Goal: Find specific page/section: Find specific page/section

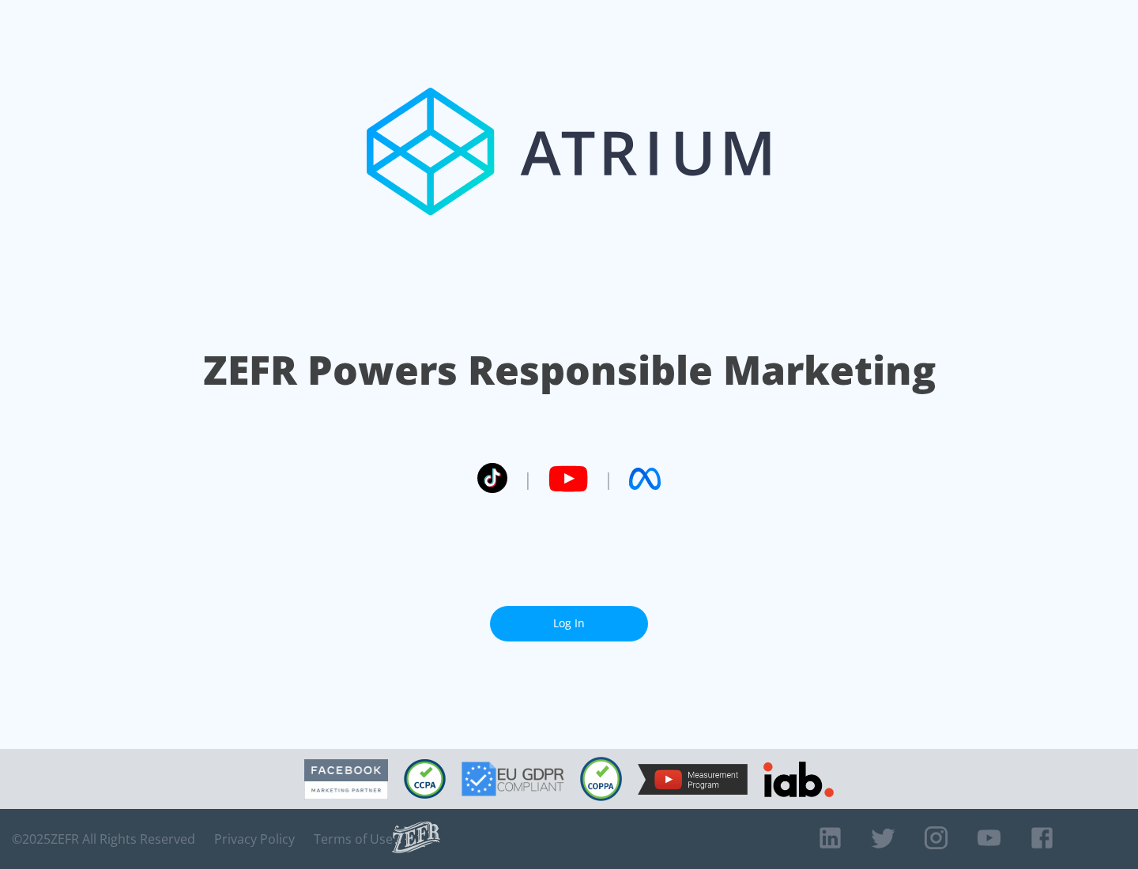
click at [569, 624] on link "Log In" at bounding box center [569, 624] width 158 height 36
